Goal: Task Accomplishment & Management: Manage account settings

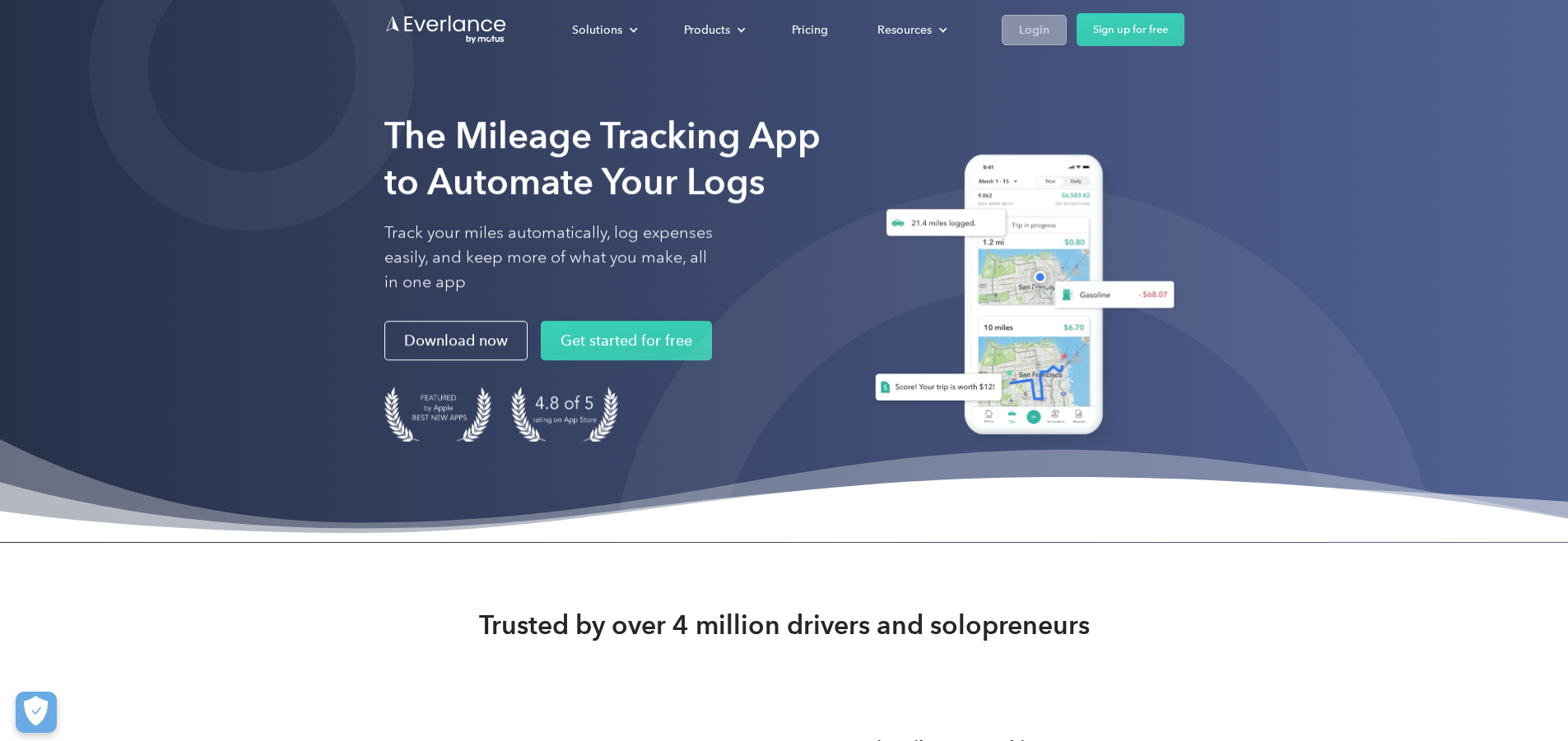
click at [1067, 18] on link "Login" at bounding box center [1034, 30] width 65 height 31
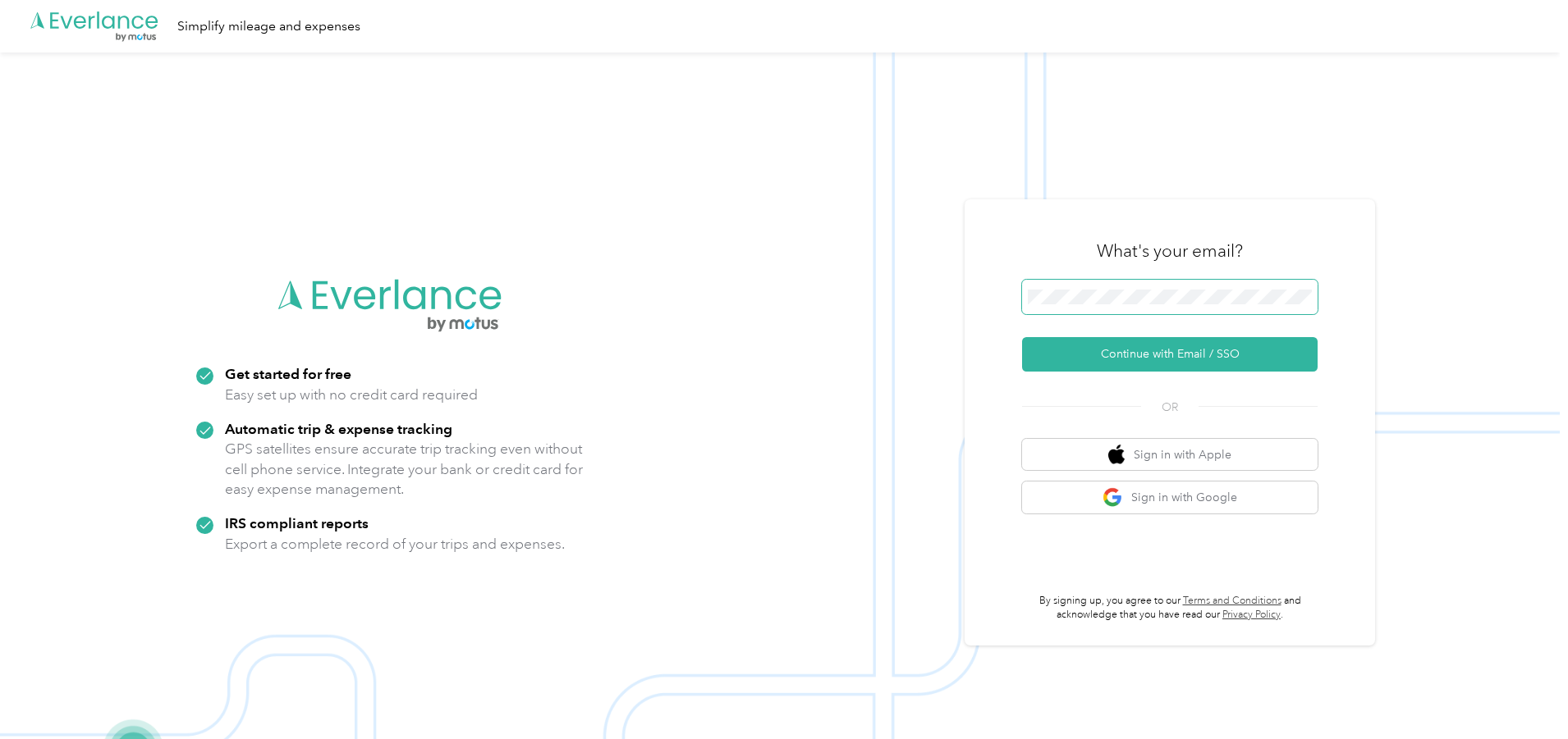
click at [1167, 305] on span at bounding box center [1169, 296] width 295 height 34
click at [1162, 361] on button "Continue with Email / SSO" at bounding box center [1169, 354] width 295 height 34
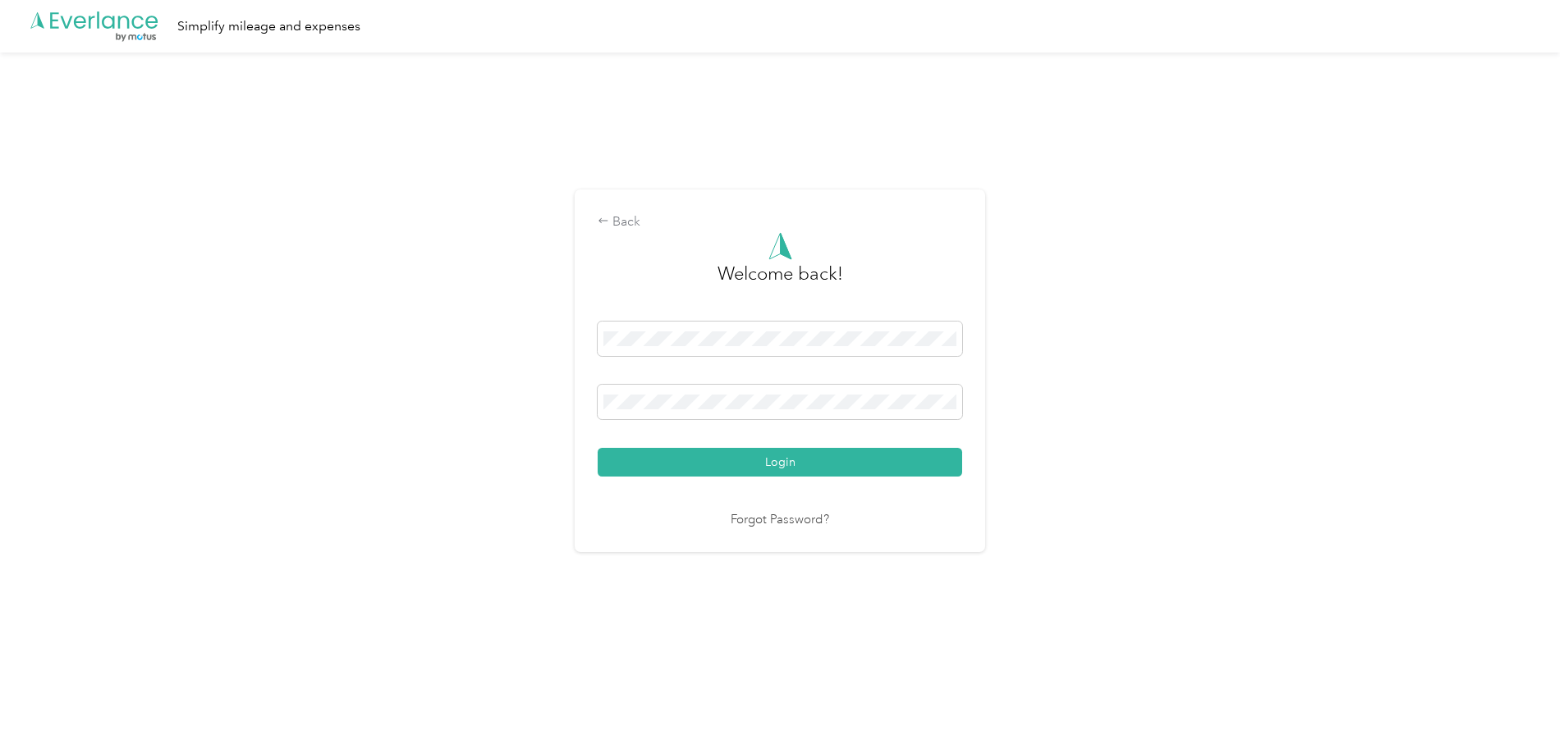
click at [598, 448] on button "Login" at bounding box center [780, 462] width 365 height 29
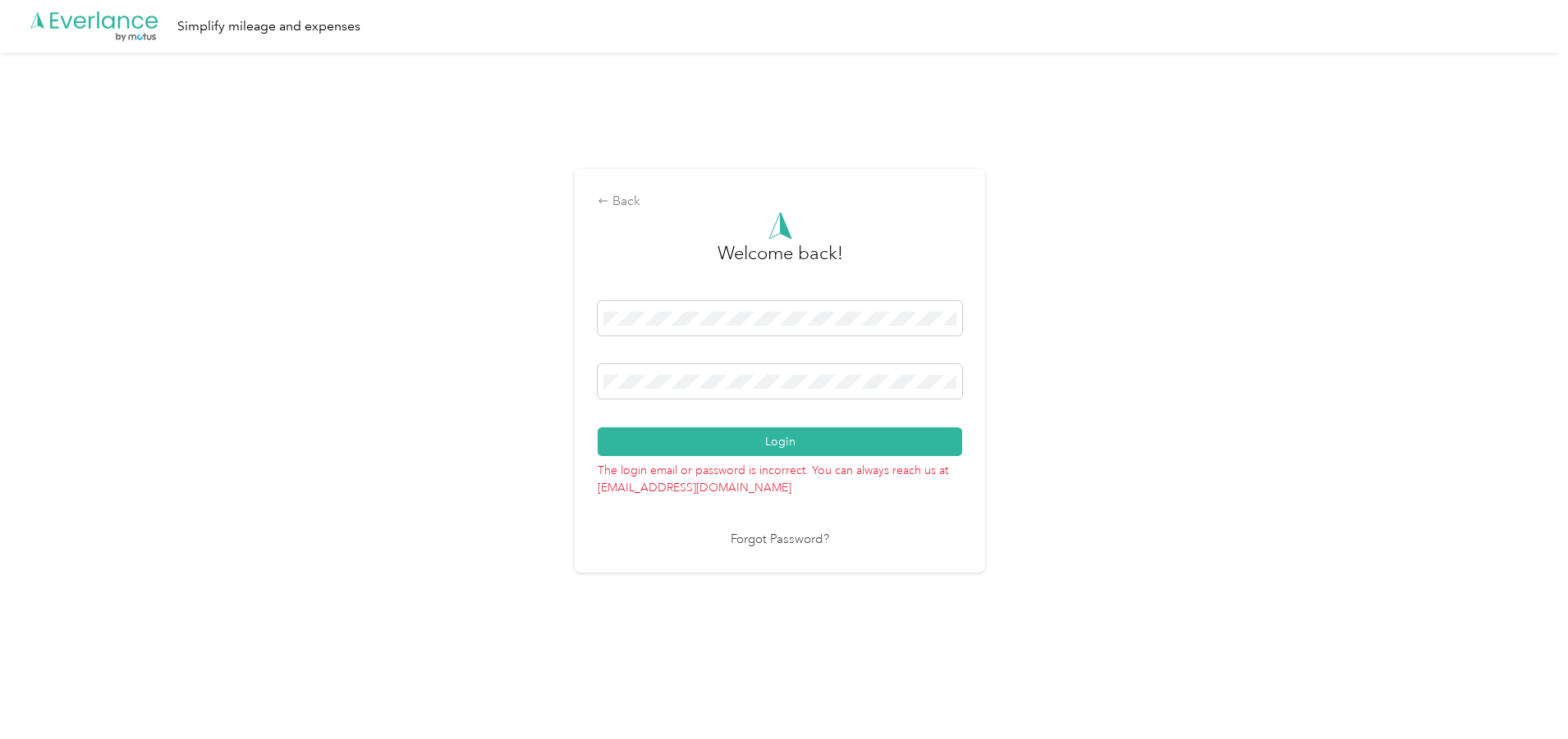
click at [508, 411] on div "Back Welcome back! Login The login email or password is incorrect. You can alwa…" at bounding box center [780, 377] width 1560 height 650
click at [598, 427] on button "Login" at bounding box center [780, 441] width 365 height 29
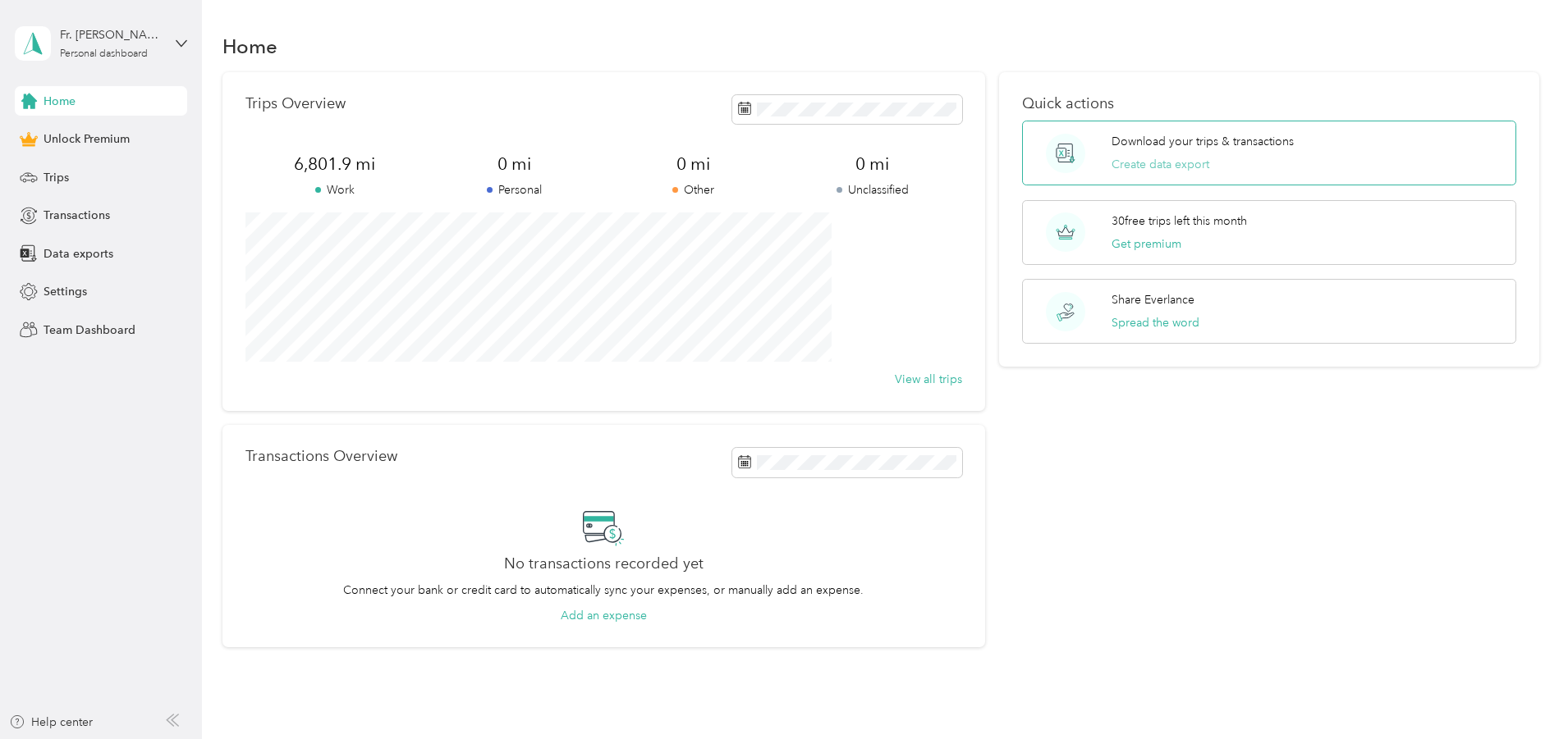
click at [1125, 167] on button "Create data export" at bounding box center [1160, 164] width 98 height 18
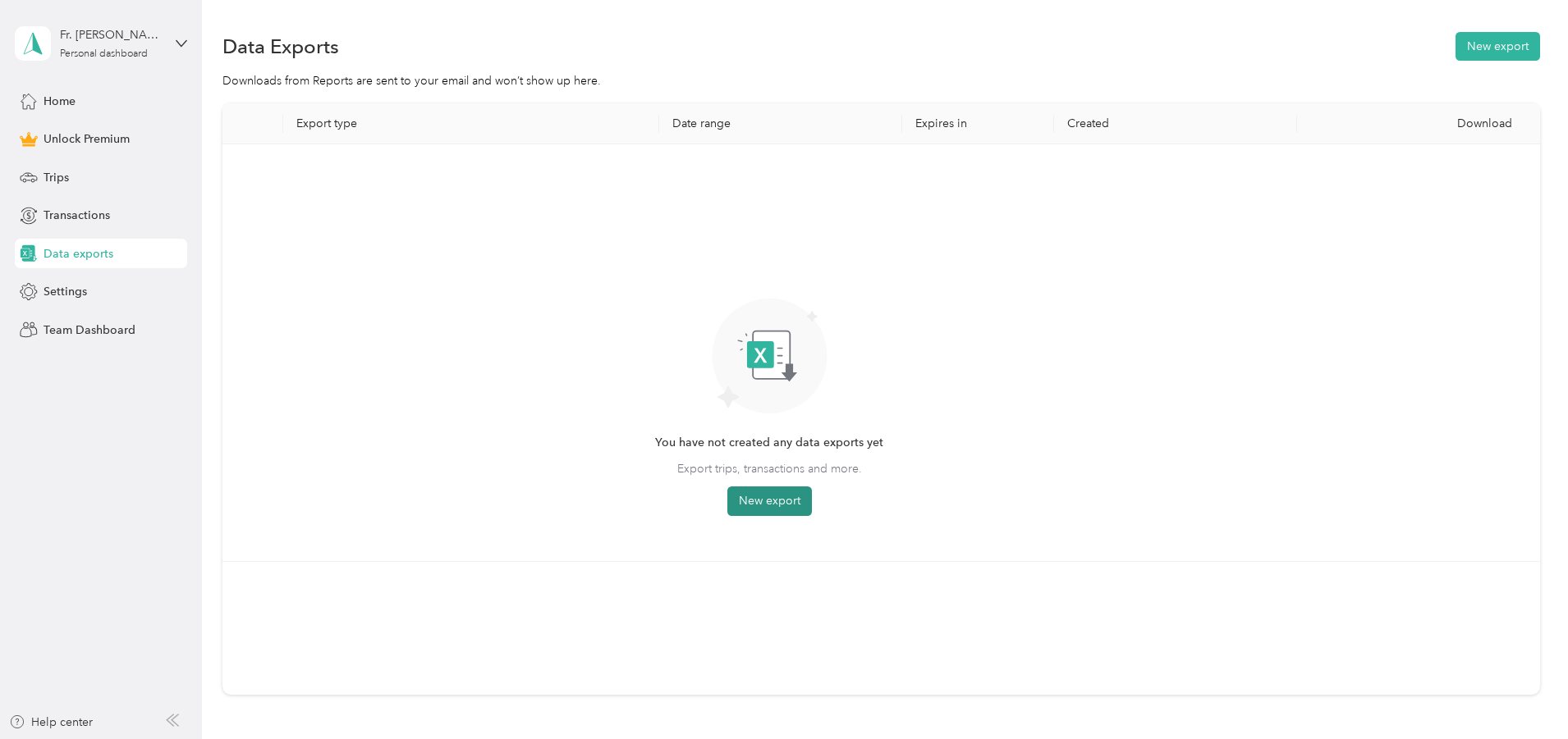
click at [812, 499] on button "New export" at bounding box center [770, 501] width 85 height 30
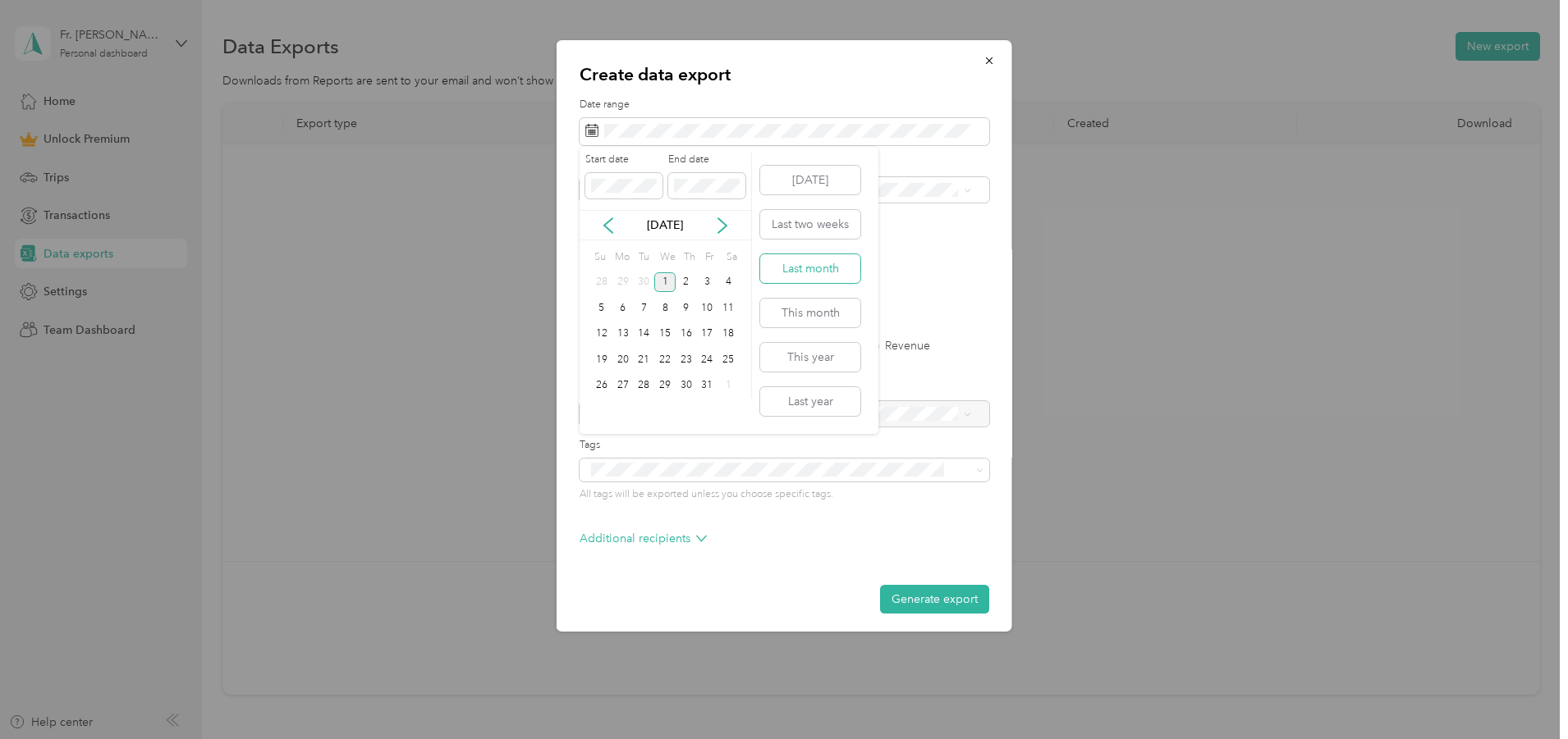
click at [813, 268] on button "Last month" at bounding box center [810, 268] width 101 height 29
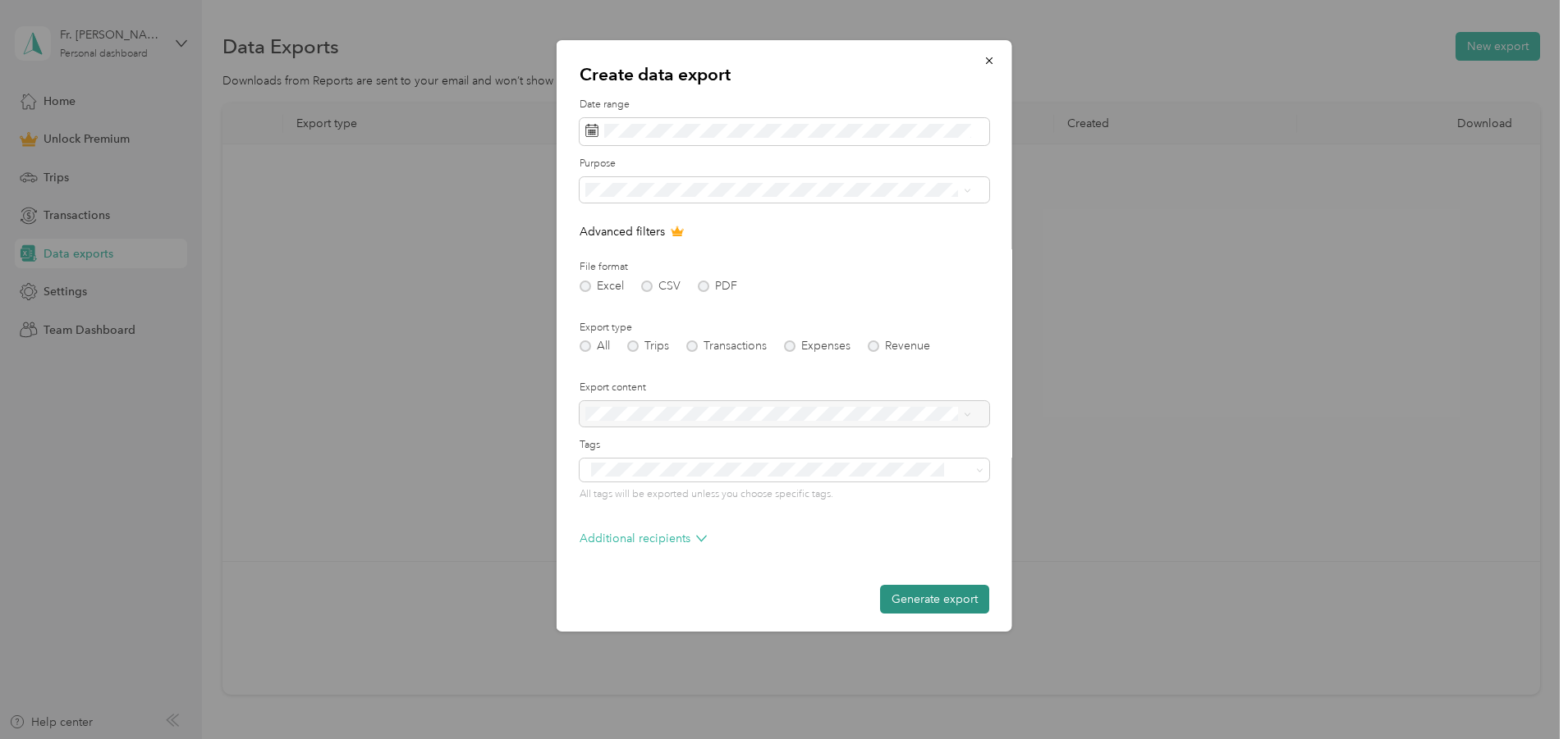
click at [922, 592] on button "Generate export" at bounding box center [934, 599] width 109 height 29
click at [922, 592] on div "Generate export" at bounding box center [784, 599] width 410 height 29
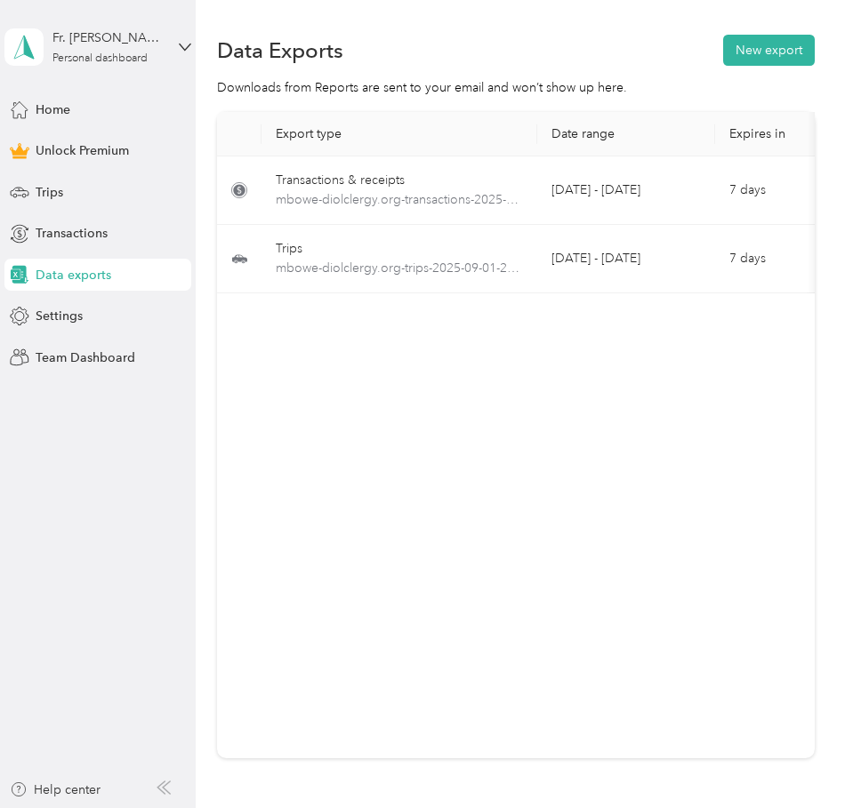
click at [173, 58] on div "Fr. Matthew Bowe Personal dashboard" at bounding box center [97, 47] width 187 height 62
click at [98, 150] on div "Log out" at bounding box center [192, 142] width 350 height 31
